Goal: Browse casually: Explore the website without a specific task or goal

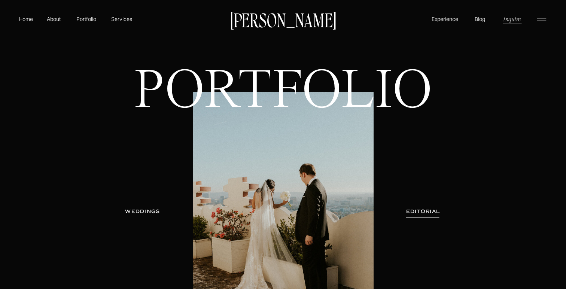
scroll to position [30, 0]
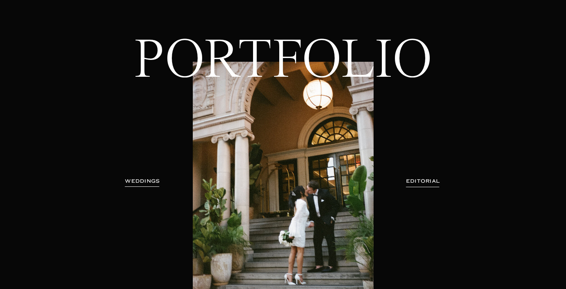
click at [154, 182] on h3 "WEDDINGS" at bounding box center [142, 181] width 47 height 7
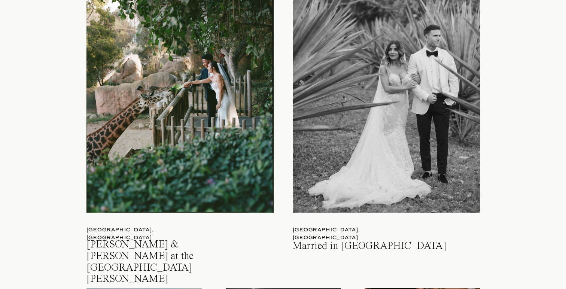
scroll to position [849, 0]
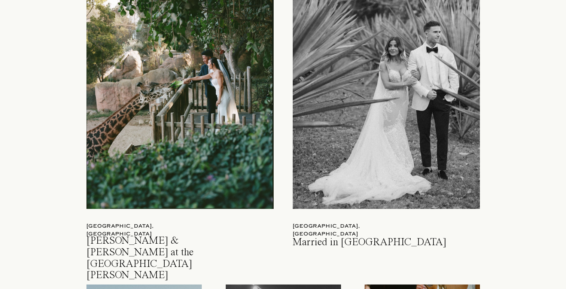
click at [353, 141] on div at bounding box center [386, 86] width 187 height 245
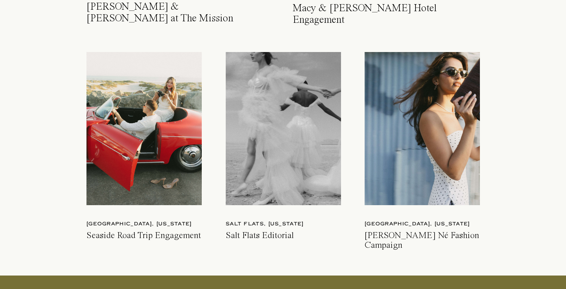
scroll to position [2066, 0]
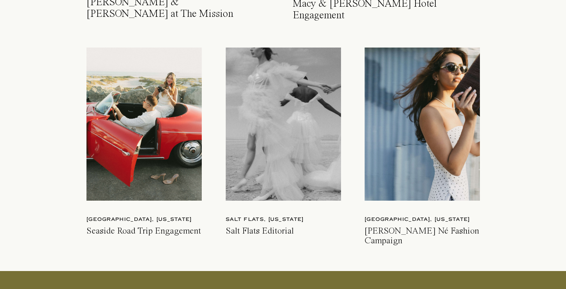
click at [183, 165] on div at bounding box center [144, 124] width 115 height 153
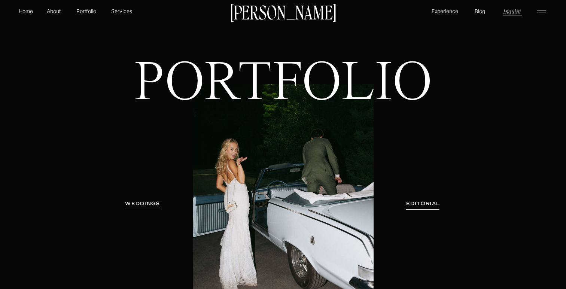
scroll to position [0, 0]
